Goal: Information Seeking & Learning: Compare options

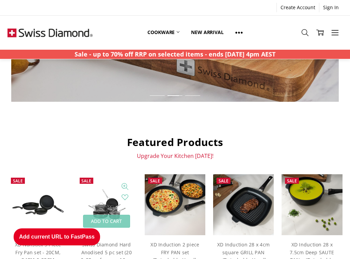
scroll to position [238, 0]
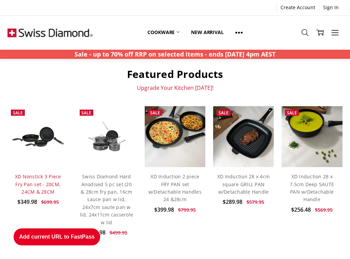
click at [43, 181] on link "XD Nonstick 3 Piece Fry Pan set - 20CM, 24CM & 28CM" at bounding box center [38, 184] width 46 height 22
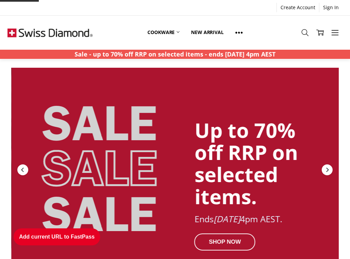
scroll to position [238, 0]
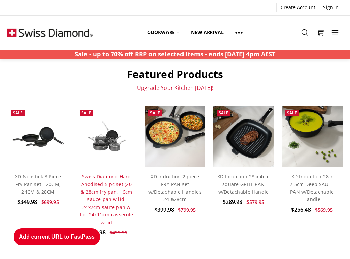
click at [107, 189] on link "Swiss Diamond Hard Anodised 5 pc set (20 & 28cm fry pan, 16cm sauce pan w lid, …" at bounding box center [106, 199] width 53 height 52
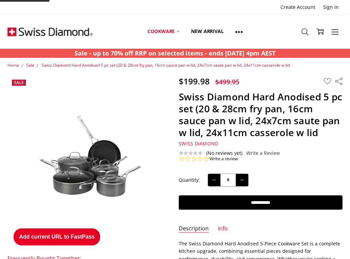
click at [82, 234] on button "Add current URL to FastPass" at bounding box center [57, 236] width 86 height 17
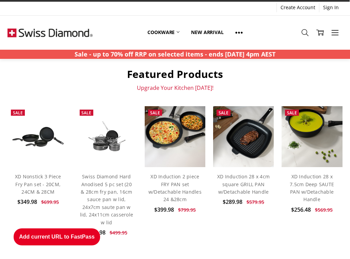
scroll to position [306, 0]
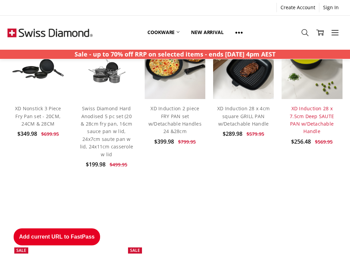
click at [316, 125] on link "XD Induction 28 x 7.5cm Deep SAUTE PAN w/Detachable Handle" at bounding box center [312, 119] width 44 height 29
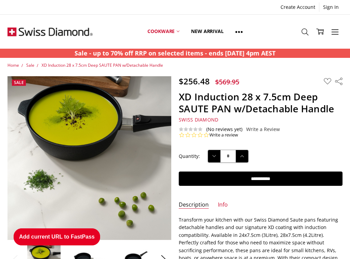
click at [66, 235] on button "Add current URL to FastPass" at bounding box center [57, 236] width 86 height 17
click at [201, 33] on link "New arrival" at bounding box center [207, 31] width 44 height 30
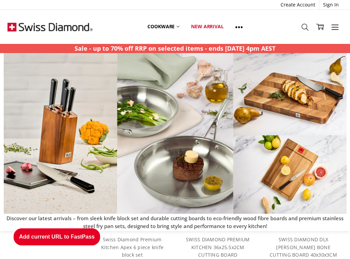
scroll to position [204, 0]
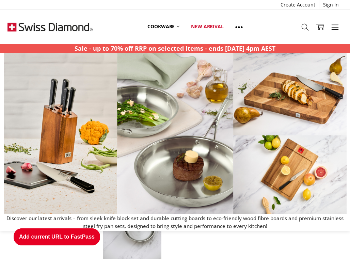
click at [273, 242] on ul "Sale Add to Cart Quick view Compare Add to My Wish List SWISS DIAMOND PREMIUM K…" at bounding box center [217, 108] width 257 height 392
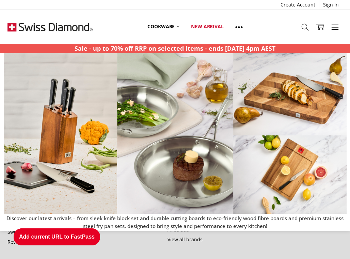
scroll to position [544, 0]
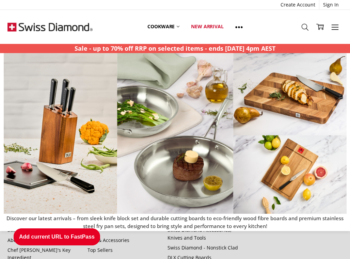
click at [73, 91] on img at bounding box center [175, 133] width 343 height 161
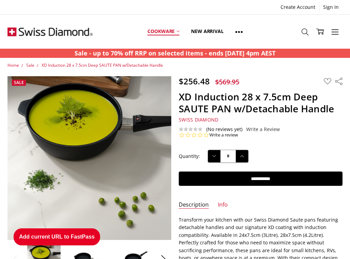
click at [167, 28] on link "Cookware" at bounding box center [164, 31] width 44 height 30
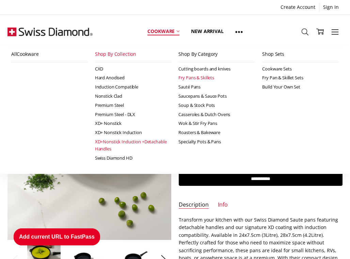
click at [202, 78] on link "Fry Pans & Skillets" at bounding box center [216, 77] width 77 height 9
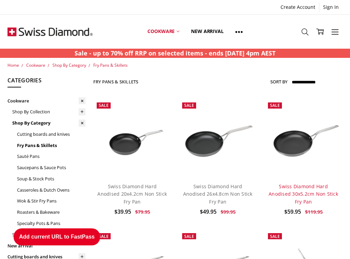
click at [310, 191] on link "Swiss Diamond Hard Anodised 30x5.2cm Non Stick Fry Pan" at bounding box center [302, 194] width 69 height 22
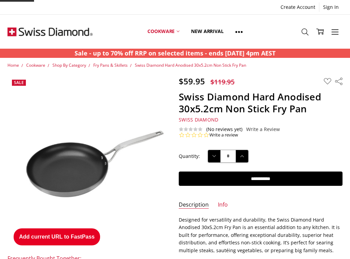
click at [86, 234] on button "Add current URL to FastPass" at bounding box center [57, 236] width 86 height 17
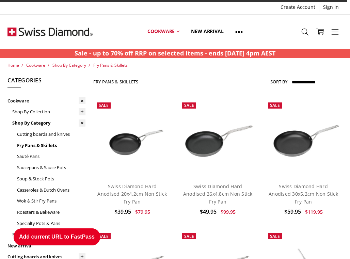
scroll to position [136, 0]
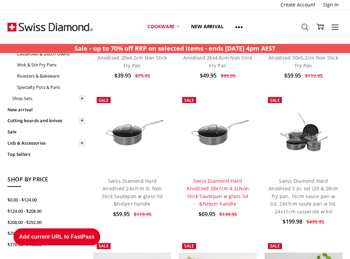
click at [224, 179] on link "Swiss Diamond Hard Anodised 28x7cm 4.2LNon Stick Sautepan w glass lid &helper h…" at bounding box center [217, 192] width 62 height 29
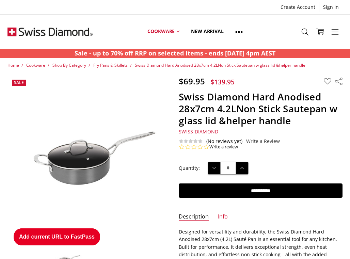
click at [87, 232] on button "Add current URL to FastPass" at bounding box center [57, 236] width 86 height 17
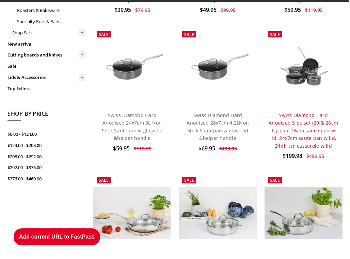
scroll to position [270, 0]
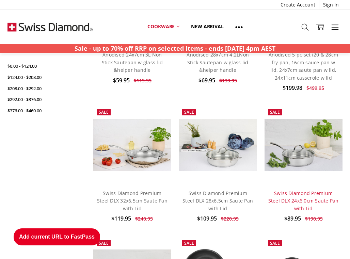
click at [309, 190] on link "Swiss Diamond Premium Steel DLX 24x6.0cm Saute Pan with Lid" at bounding box center [303, 201] width 70 height 22
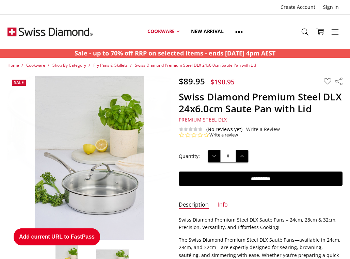
click at [81, 236] on button "Add current URL to FastPass" at bounding box center [57, 236] width 86 height 17
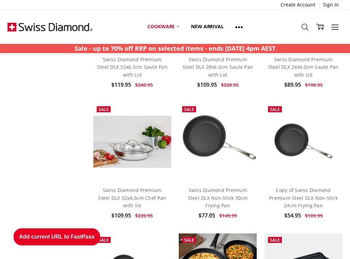
scroll to position [540, 0]
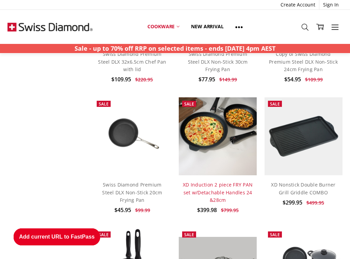
click at [208, 181] on link "XD Induction 2 piece FRY PAN set w/Detachable Handles 24 &28cm" at bounding box center [218, 192] width 70 height 22
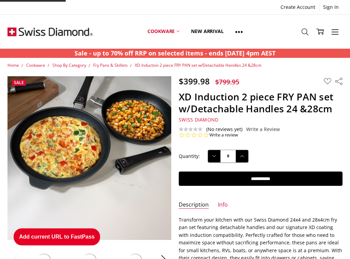
click at [88, 232] on button "Add current URL to FastPass" at bounding box center [57, 236] width 86 height 17
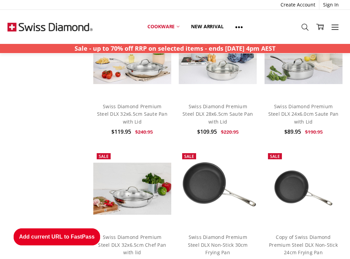
scroll to position [289, 0]
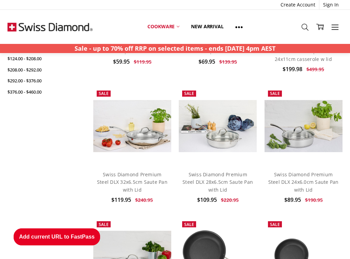
click at [148, 171] on h4 "Swiss Diamond Premium Steel DLX 32x6.5cm Saute Pan with Lid" at bounding box center [132, 182] width 70 height 23
click at [315, 171] on link "Swiss Diamond Premium Steel DLX 24x6.0cm Saute Pan with Lid" at bounding box center [303, 182] width 70 height 22
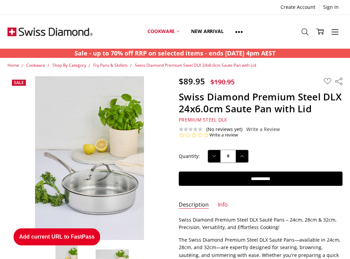
click at [75, 235] on button "Add current URL to FastPass" at bounding box center [57, 236] width 86 height 17
click at [173, 30] on link "Cookware" at bounding box center [164, 31] width 44 height 30
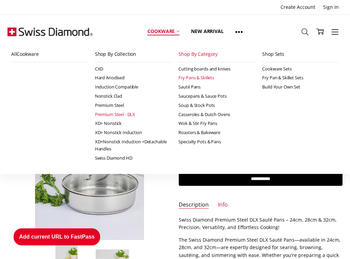
click at [120, 112] on link "Premium Steel - DLX" at bounding box center [133, 114] width 77 height 9
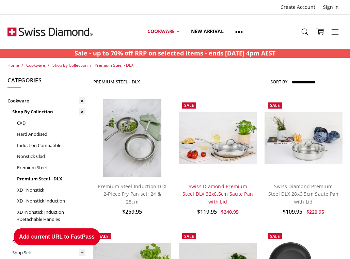
click at [227, 185] on link "Swiss Diamond Premium Steel DLX 32x6.5cm Saute Pan with Lid" at bounding box center [217, 194] width 70 height 22
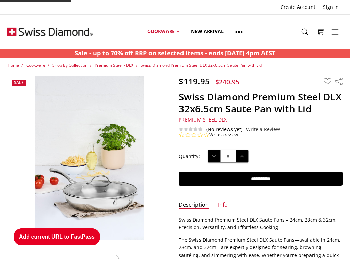
click at [78, 232] on button "Add current URL to FastPass" at bounding box center [57, 236] width 86 height 17
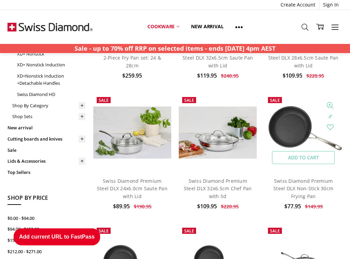
scroll to position [204, 0]
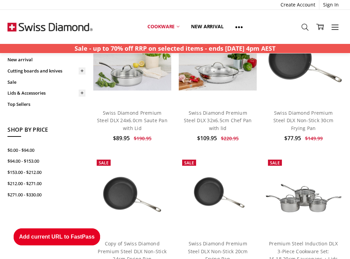
click at [299, 116] on h4 "Swiss Diamond Premium Steel DLX Non-Stick 30cm Frying Pan" at bounding box center [303, 120] width 70 height 23
click at [298, 112] on link "Swiss Diamond Premium Steel DLX Non-Stick 30cm Frying Pan" at bounding box center [303, 121] width 60 height 22
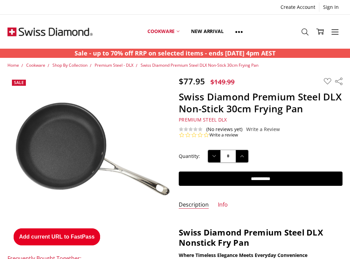
click at [92, 235] on button "Add current URL to FastPass" at bounding box center [57, 236] width 86 height 17
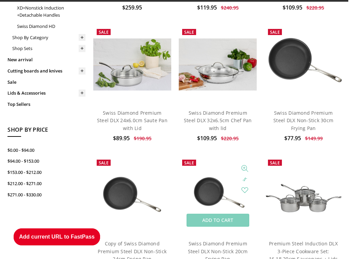
scroll to position [306, 0]
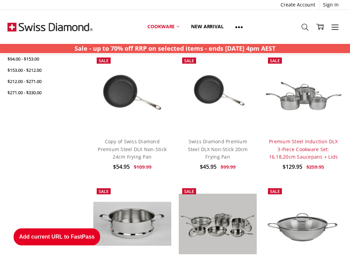
click at [294, 149] on link "Premium Steel Induction DLX 3-Piece Cookware Set: 16,18,20cm Saucepans + Lids" at bounding box center [303, 149] width 69 height 22
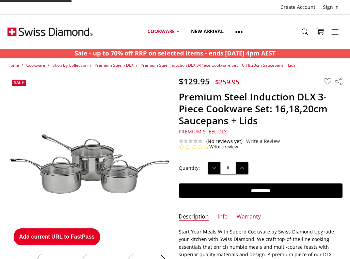
click at [78, 232] on button "Add current URL to FastPass" at bounding box center [57, 236] width 86 height 17
